Goal: Task Accomplishment & Management: Manage account settings

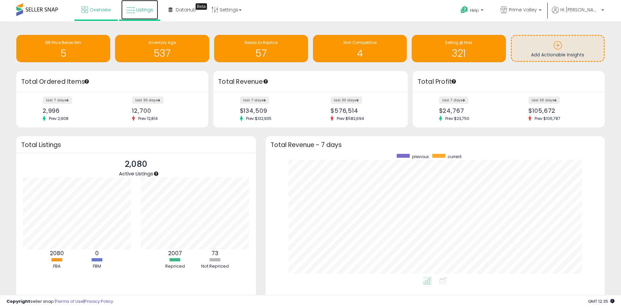
click at [139, 7] on span "Listings" at bounding box center [144, 10] width 17 height 7
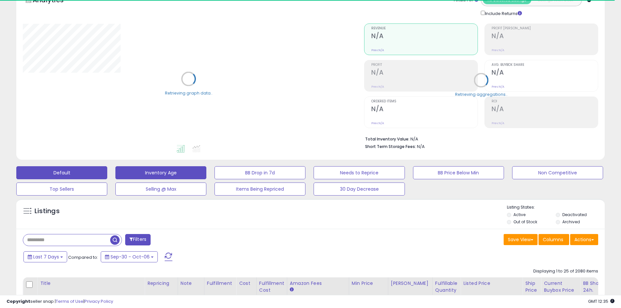
scroll to position [98, 0]
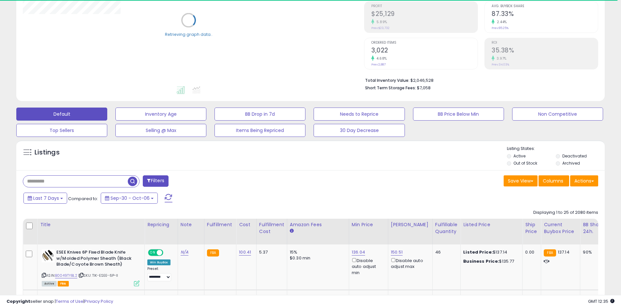
click at [51, 180] on input "text" at bounding box center [75, 181] width 105 height 11
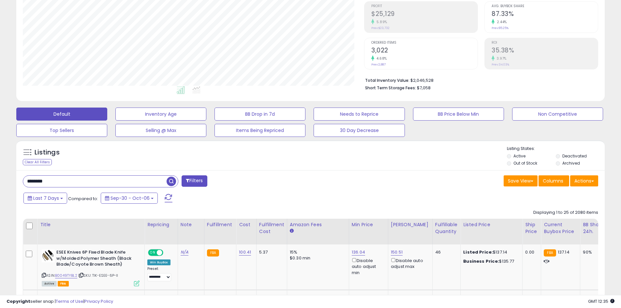
scroll to position [134, 341]
type input "*********"
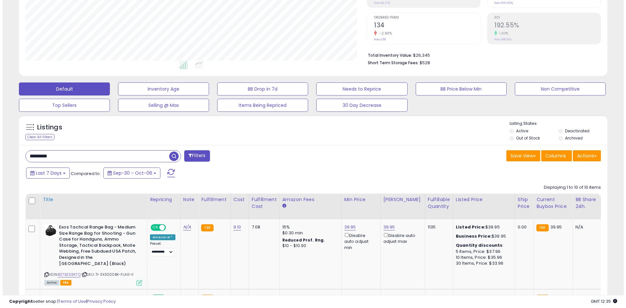
scroll to position [161, 0]
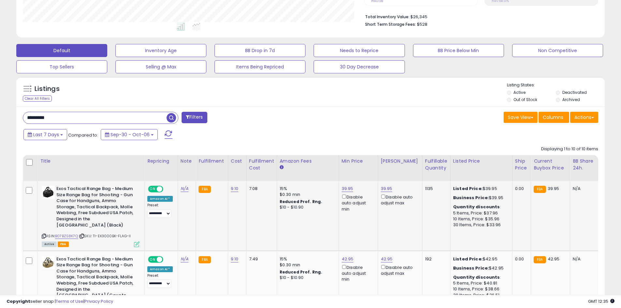
click at [139, 242] on icon at bounding box center [137, 245] width 6 height 6
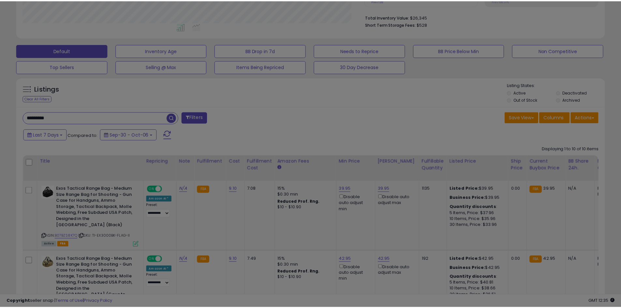
scroll to position [134, 344]
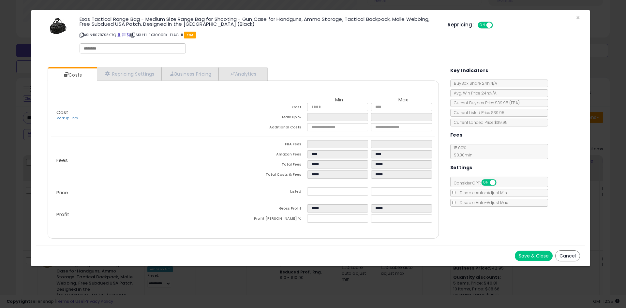
click at [564, 253] on button "Cancel" at bounding box center [567, 255] width 25 height 11
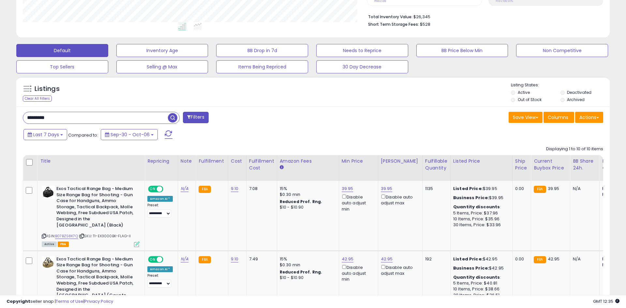
scroll to position [326033, 325825]
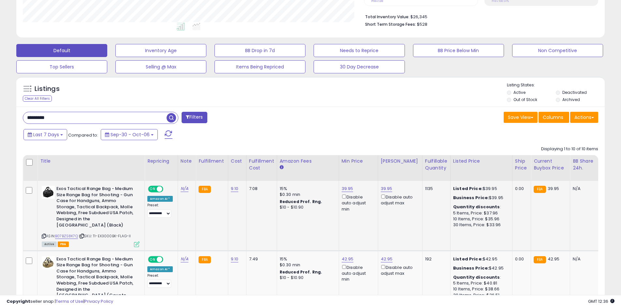
click at [136, 242] on icon at bounding box center [137, 245] width 6 height 6
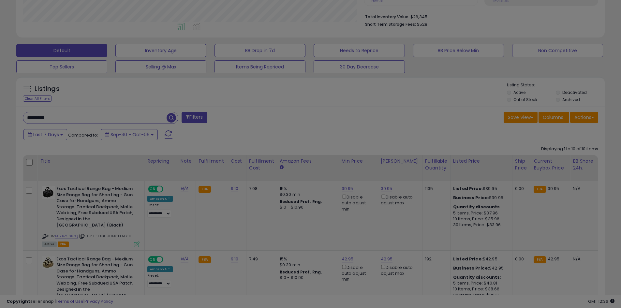
scroll to position [134, 344]
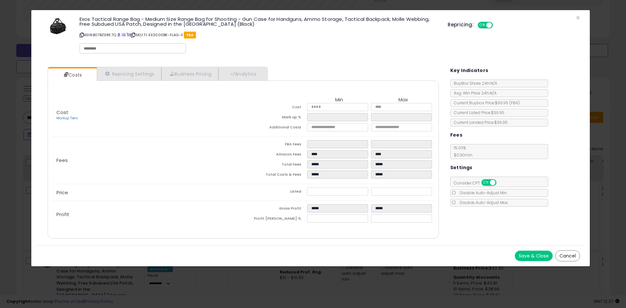
click at [563, 256] on button "Cancel" at bounding box center [567, 255] width 25 height 11
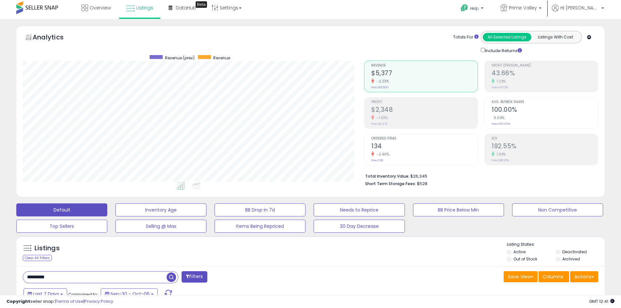
scroll to position [0, 0]
